Goal: Task Accomplishment & Management: Manage account settings

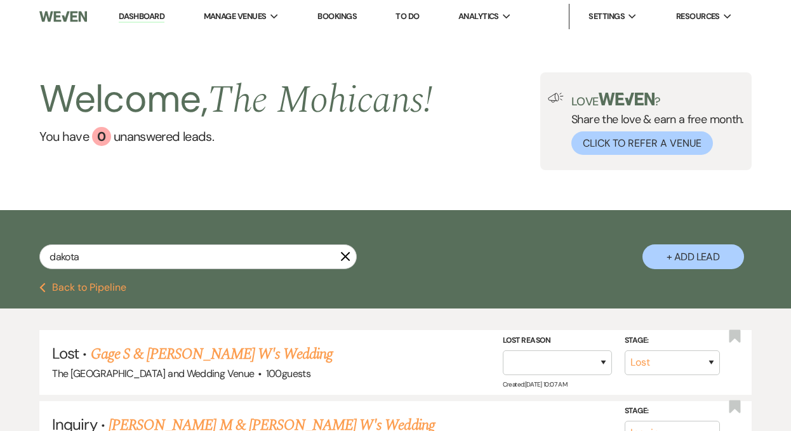
select select "8"
select select "4"
click at [135, 14] on link "Dashboard" at bounding box center [142, 17] width 46 height 12
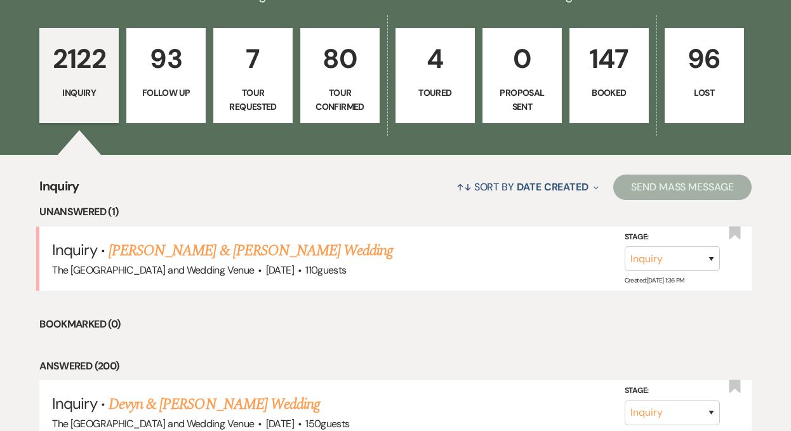
scroll to position [377, 0]
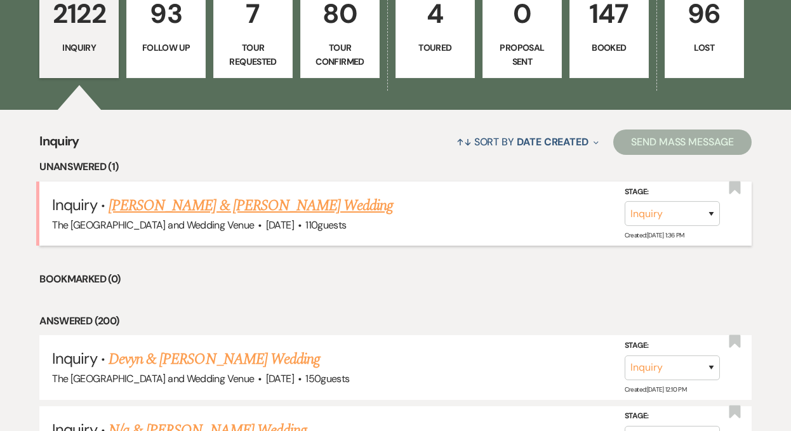
click at [246, 205] on link "[PERSON_NAME] & [PERSON_NAME] Wedding" at bounding box center [251, 205] width 285 height 23
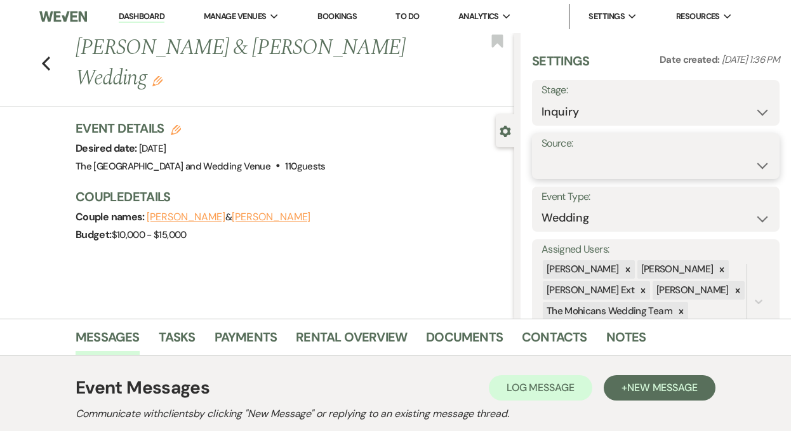
click at [656, 160] on select "Weven Venue Website Instagram Facebook Pinterest Google The Knot Wedding Wire H…" at bounding box center [656, 165] width 229 height 25
select select "5"
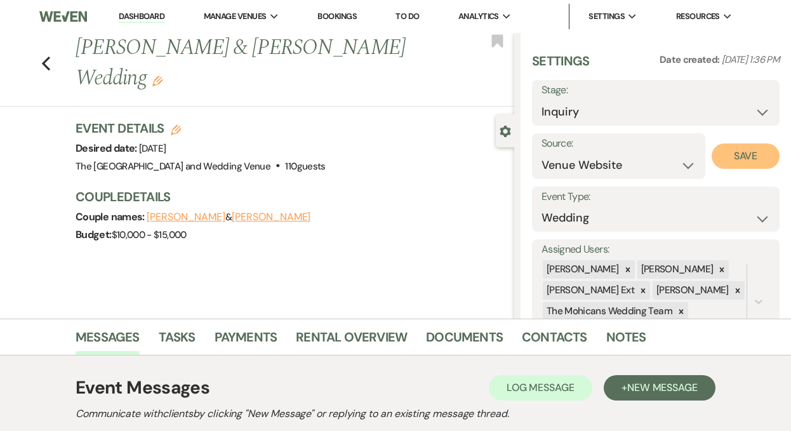
click at [748, 151] on button "Save" at bounding box center [746, 156] width 68 height 25
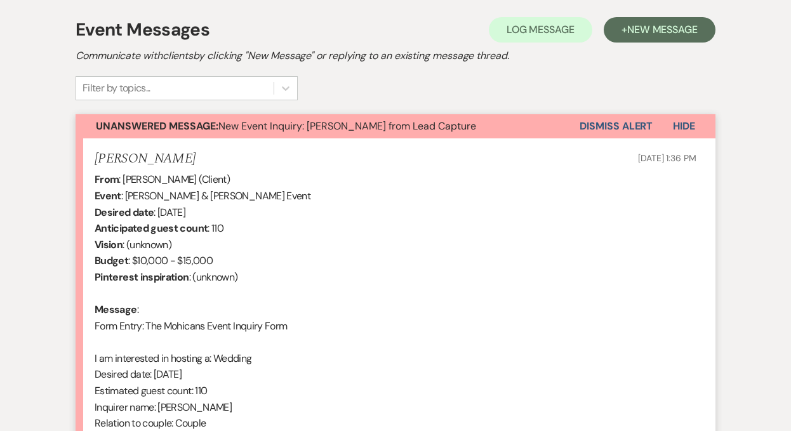
scroll to position [421, 0]
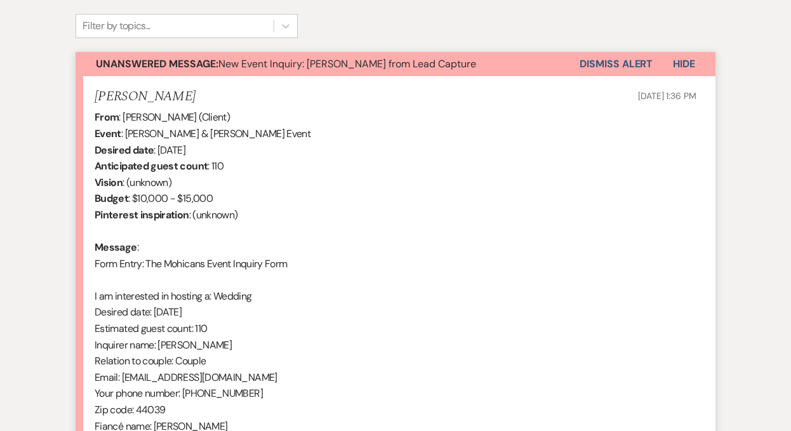
click at [602, 62] on button "Dismiss Alert" at bounding box center [616, 64] width 73 height 24
